Goal: Information Seeking & Learning: Learn about a topic

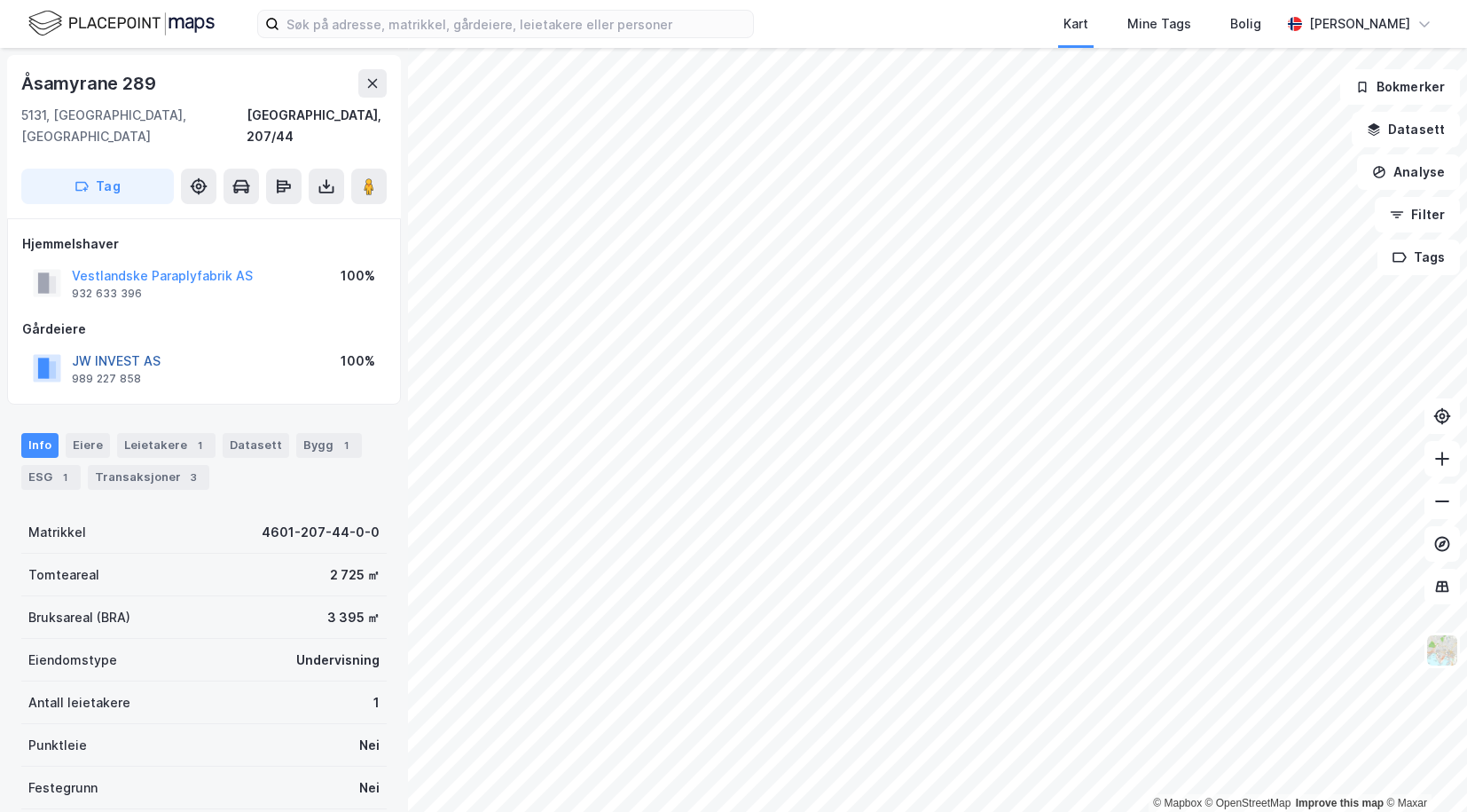
click at [0, 0] on button "JW INVEST AS" at bounding box center [0, 0] width 0 height 0
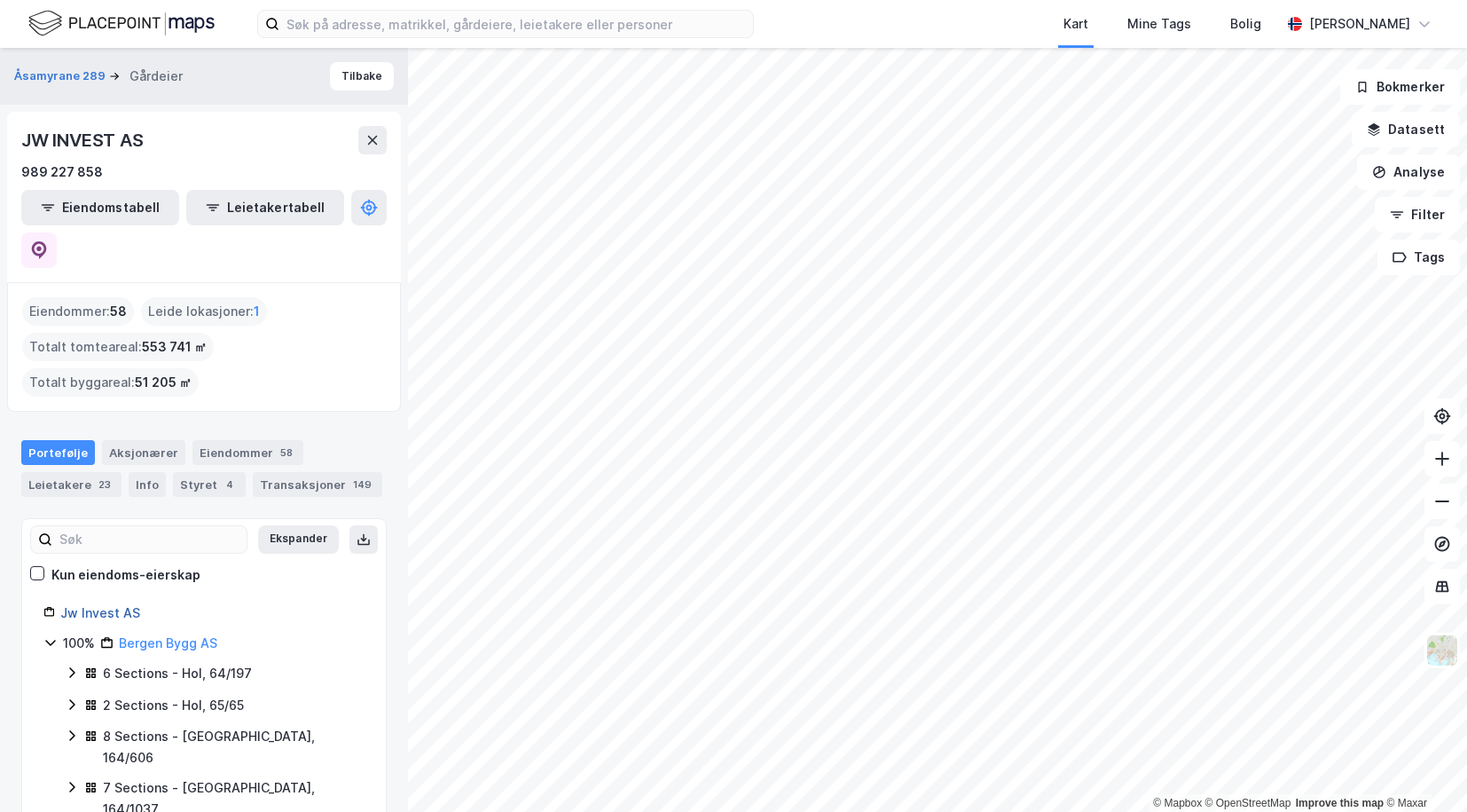
click at [100, 605] on link "Jw Invest AS" at bounding box center [100, 613] width 80 height 15
click at [377, 34] on input at bounding box center [517, 24] width 474 height 27
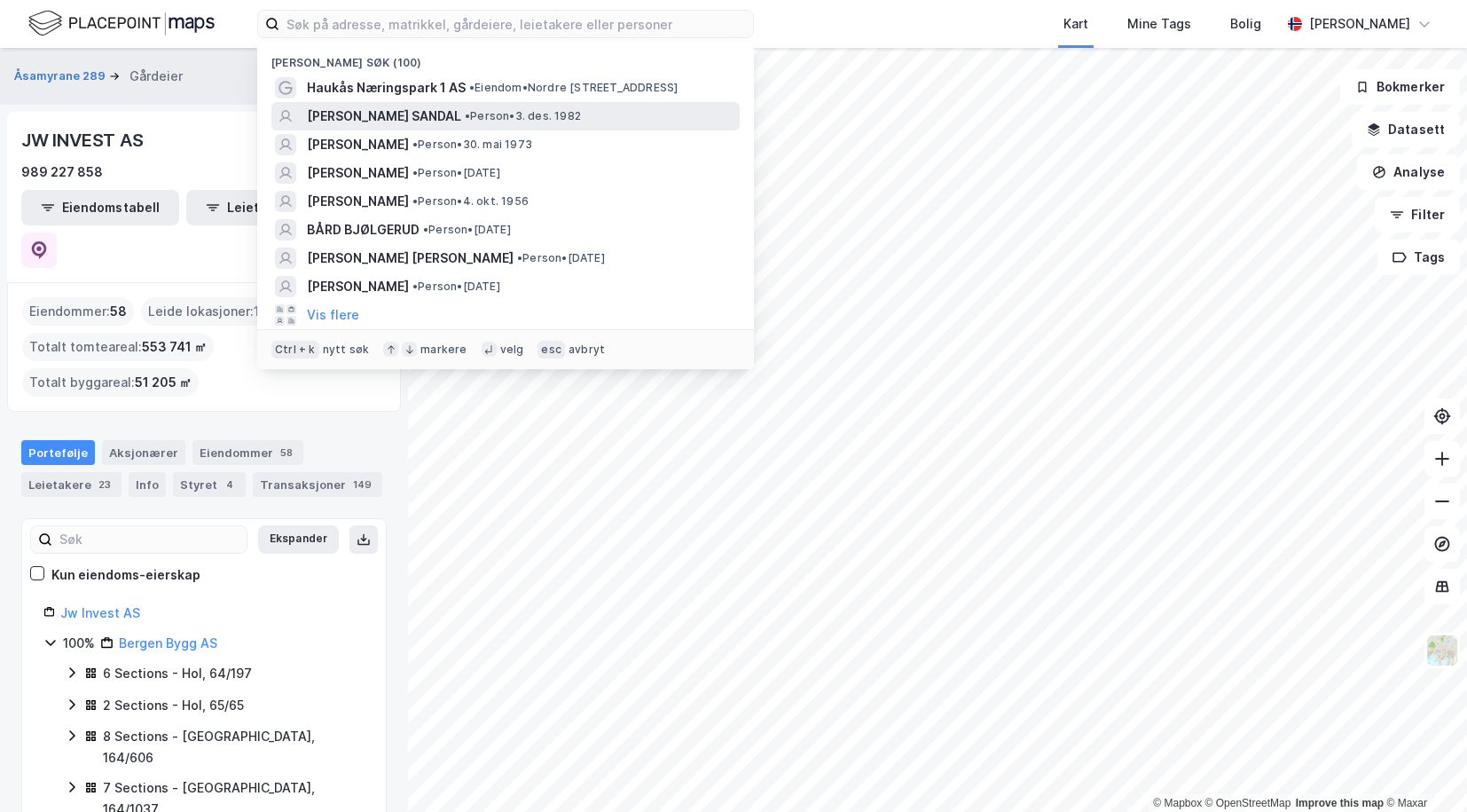
click at [362, 110] on span "[PERSON_NAME] SANDAL" at bounding box center [384, 116] width 154 height 21
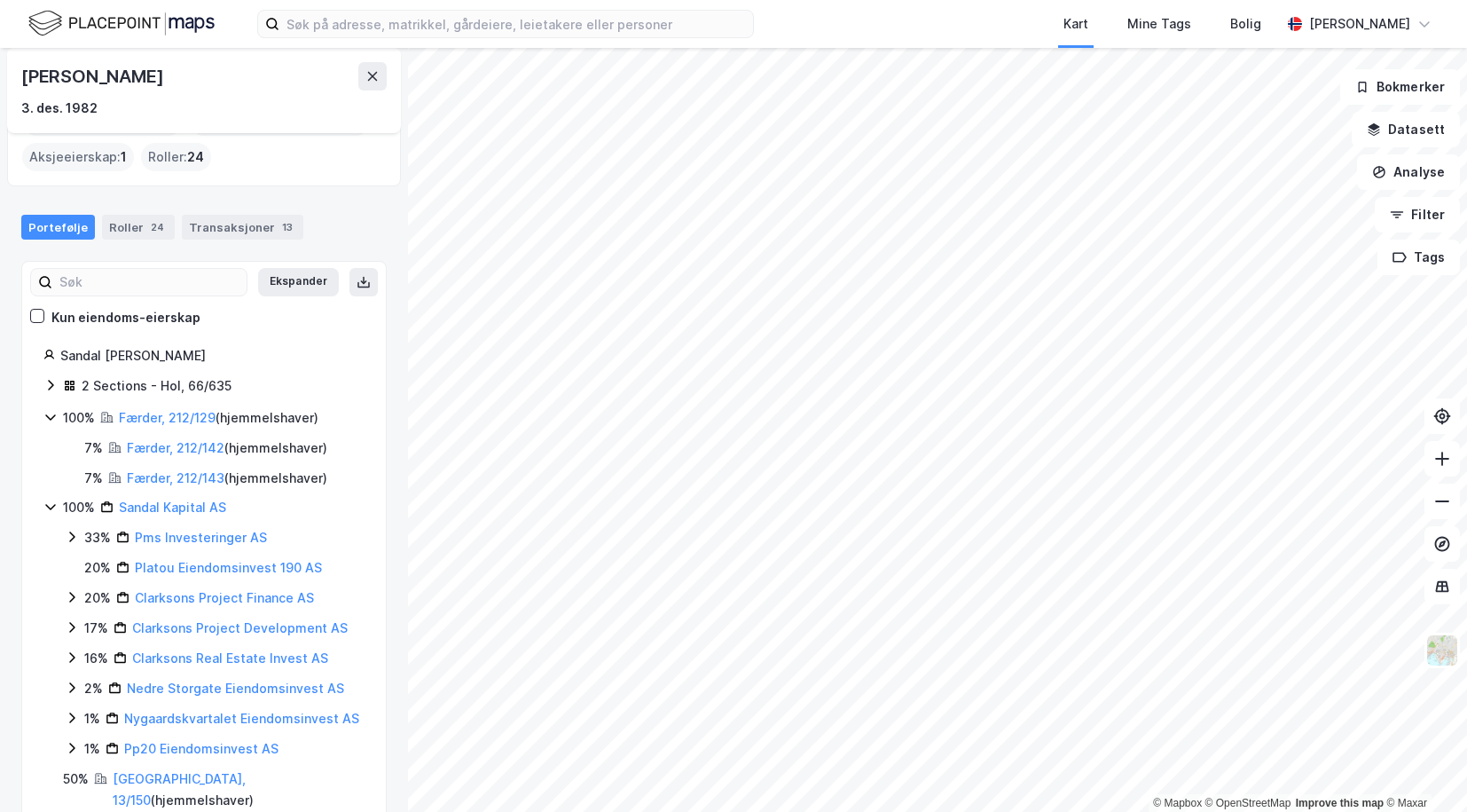
scroll to position [69, 0]
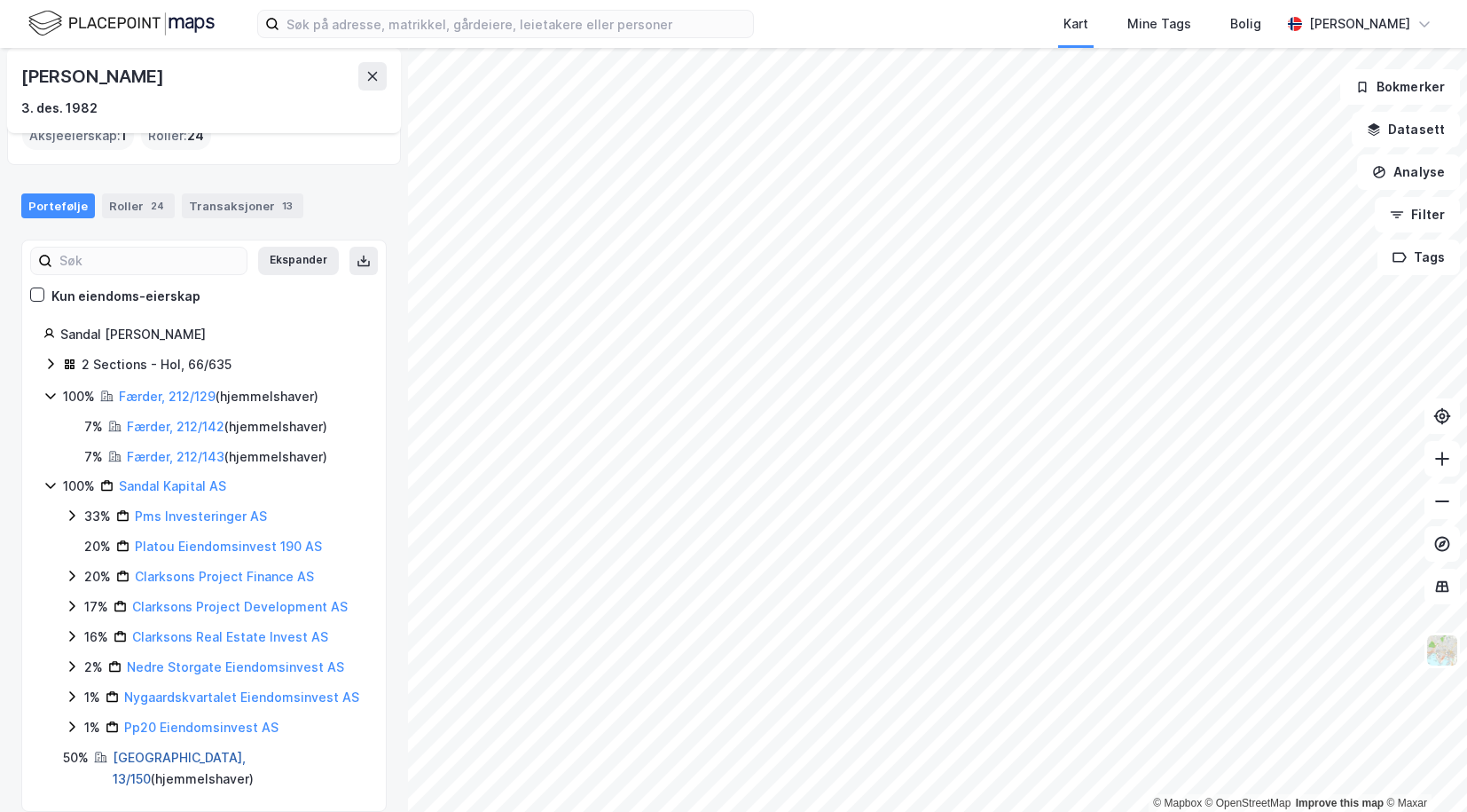
click at [131, 762] on link "[GEOGRAPHIC_DATA], 13/150" at bounding box center [179, 767] width 133 height 36
